Goal: Navigation & Orientation: Find specific page/section

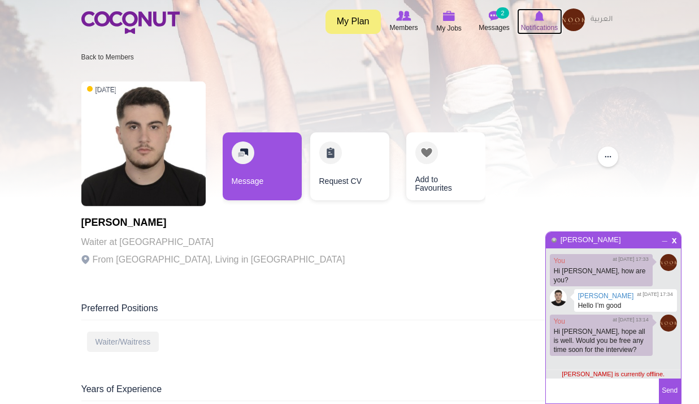
click at [534, 17] on icon at bounding box center [539, 16] width 43 height 12
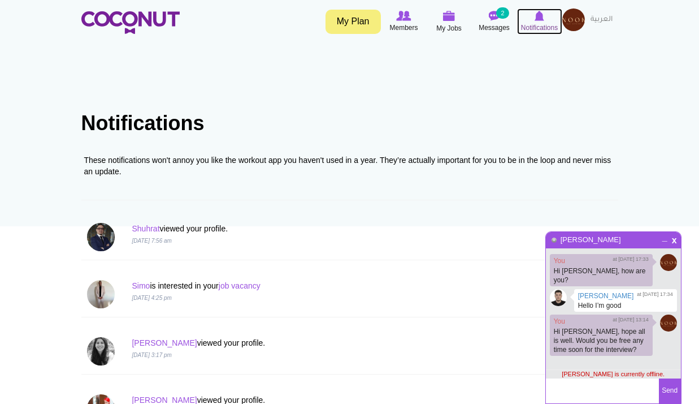
click at [551, 25] on span "Notifications" at bounding box center [539, 27] width 37 height 11
click at [673, 241] on span "x" at bounding box center [675, 239] width 10 height 8
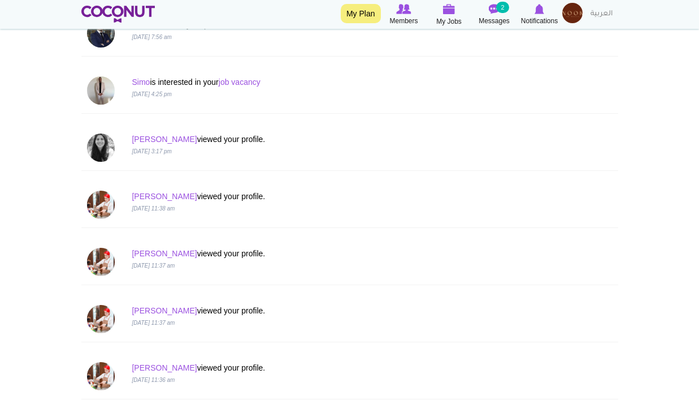
scroll to position [113, 0]
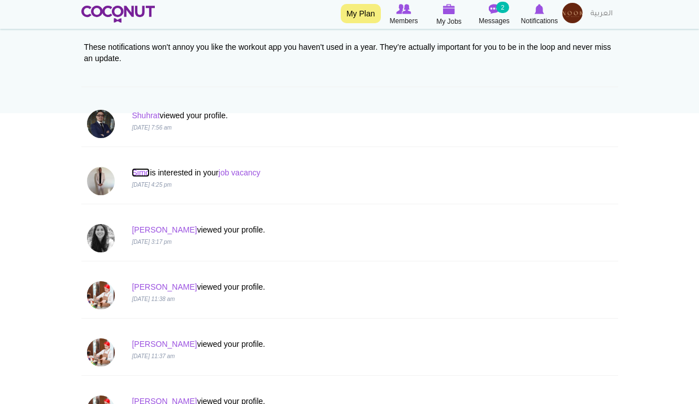
click at [146, 168] on link "Simo" at bounding box center [141, 172] width 18 height 9
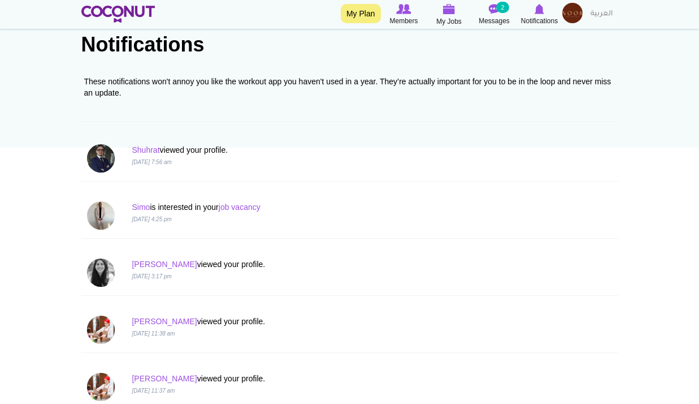
scroll to position [57, 0]
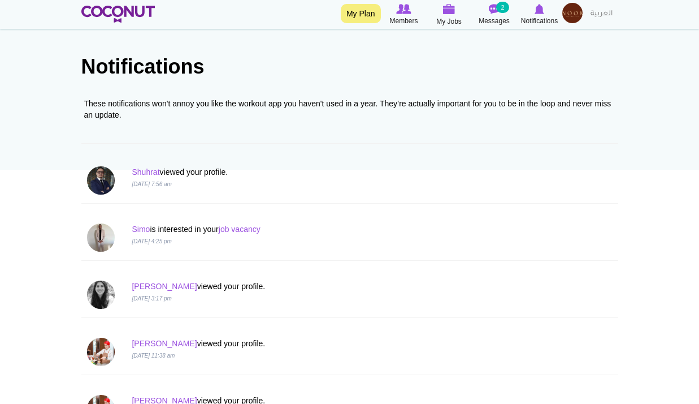
click at [575, 12] on img at bounding box center [572, 13] width 20 height 20
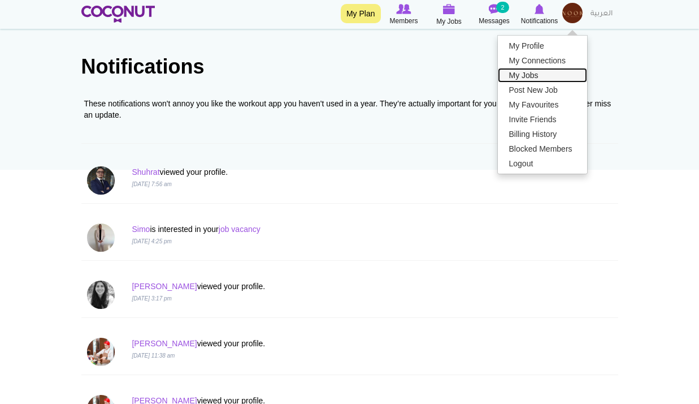
click at [535, 79] on link "My Jobs" at bounding box center [542, 75] width 89 height 15
